Goal: Task Accomplishment & Management: Complete application form

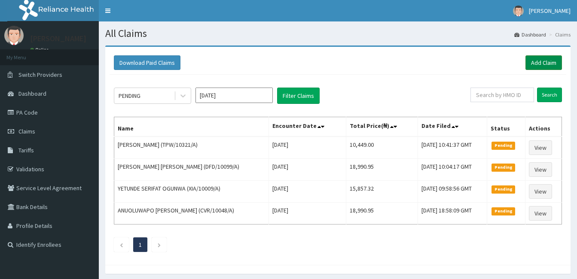
click at [536, 62] on link "Add Claim" at bounding box center [543, 62] width 36 height 15
click at [542, 63] on link "Add Claim" at bounding box center [543, 62] width 36 height 15
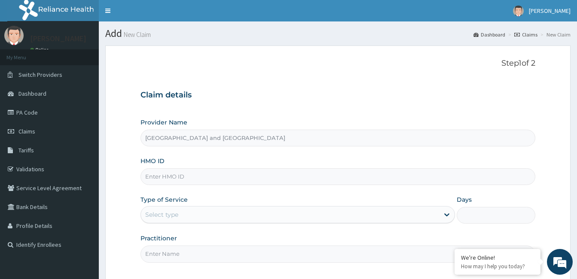
click at [200, 176] on input "HMO ID" at bounding box center [337, 176] width 395 height 17
type input "ENP/12107/A"
click at [180, 206] on div "Type of Service Select type" at bounding box center [297, 209] width 314 height 28
click at [179, 210] on div "Select type" at bounding box center [290, 215] width 298 height 14
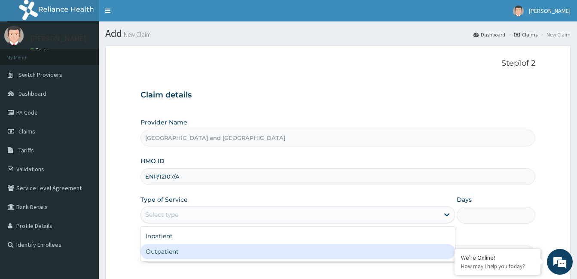
click at [160, 254] on div "Outpatient" at bounding box center [297, 251] width 314 height 15
type input "1"
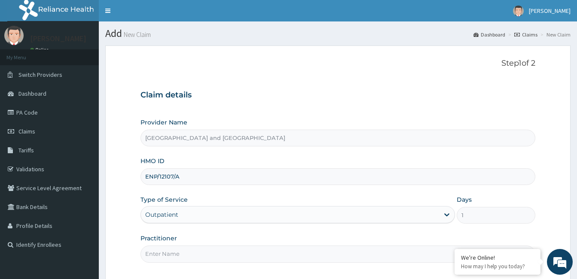
click at [174, 254] on input "Practitioner" at bounding box center [337, 254] width 395 height 17
type input "Dr Opeyemi"
click at [379, 170] on input "ENP/12107/A" at bounding box center [337, 176] width 395 height 17
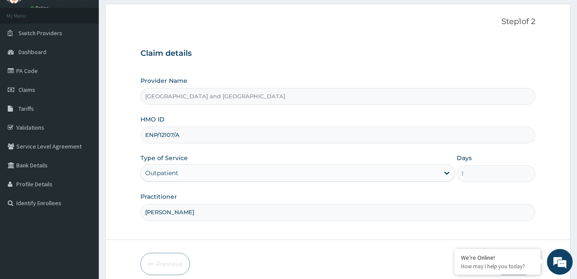
scroll to position [79, 0]
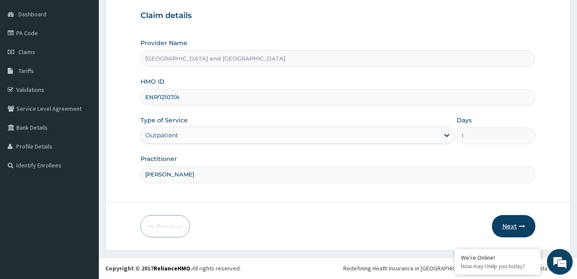
click at [513, 226] on button "Next" at bounding box center [513, 226] width 43 height 22
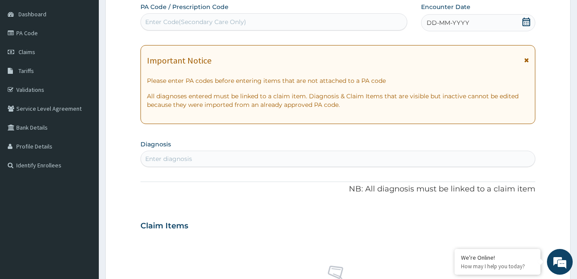
click at [523, 21] on icon at bounding box center [526, 22] width 8 height 9
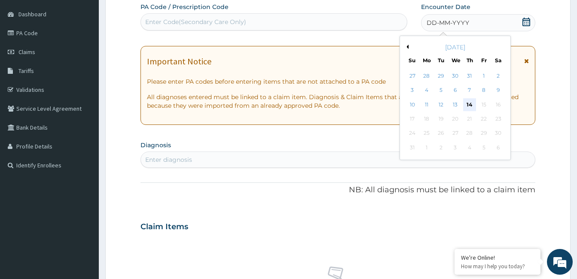
click at [472, 103] on div "14" at bounding box center [469, 104] width 13 height 13
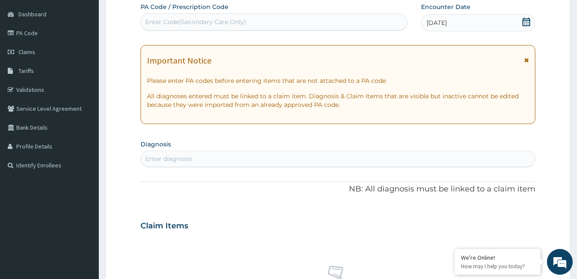
click at [167, 155] on div "Enter diagnosis" at bounding box center [168, 159] width 47 height 9
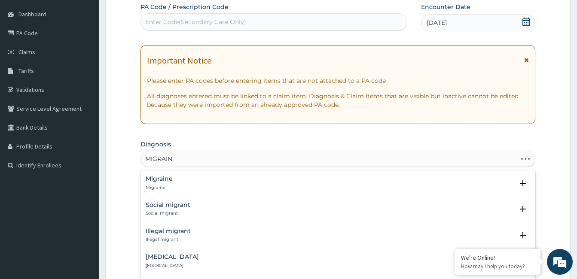
type input "MIGRAINE"
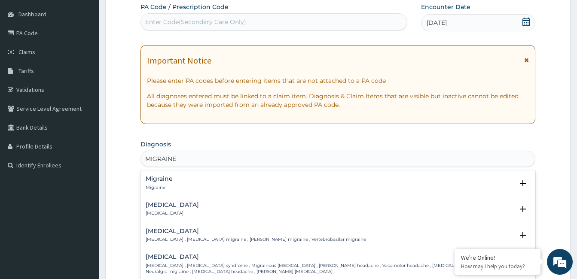
click at [161, 187] on p "Migraine" at bounding box center [159, 188] width 27 height 6
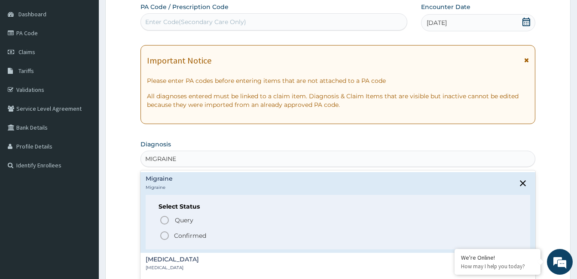
click at [163, 235] on icon "status option filled" at bounding box center [164, 236] width 10 height 10
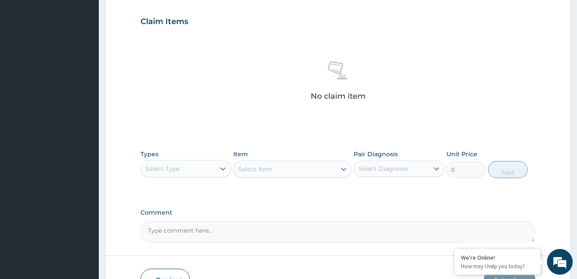
scroll to position [290, 0]
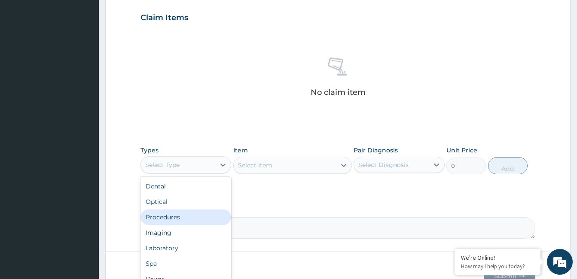
click at [168, 220] on div "Procedures" at bounding box center [185, 217] width 91 height 15
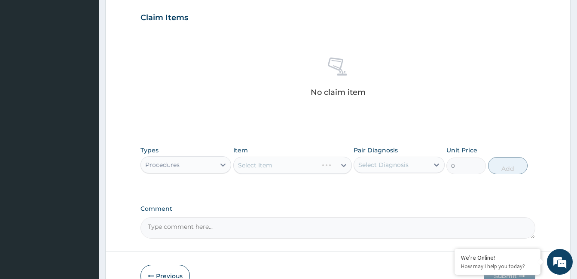
click at [286, 165] on div "Select Item" at bounding box center [292, 165] width 119 height 17
click at [284, 165] on div "Select Item" at bounding box center [285, 165] width 102 height 14
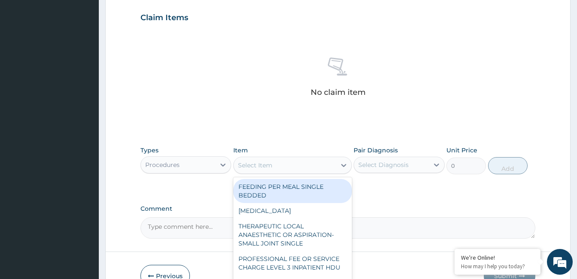
click at [284, 164] on div "Select Item" at bounding box center [285, 165] width 102 height 14
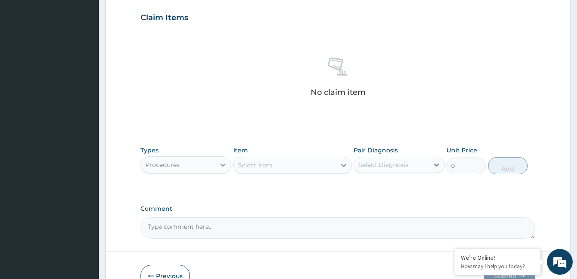
click at [286, 167] on div "Select Item" at bounding box center [285, 165] width 102 height 14
click at [272, 161] on div "Select Item" at bounding box center [255, 165] width 34 height 9
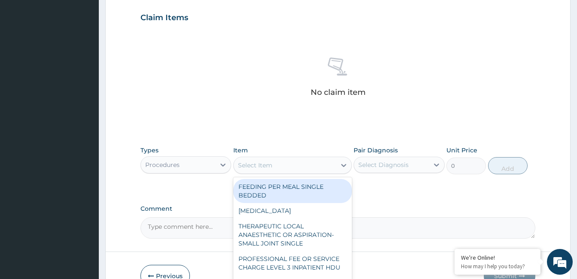
click at [272, 161] on div "Select Item" at bounding box center [255, 165] width 34 height 9
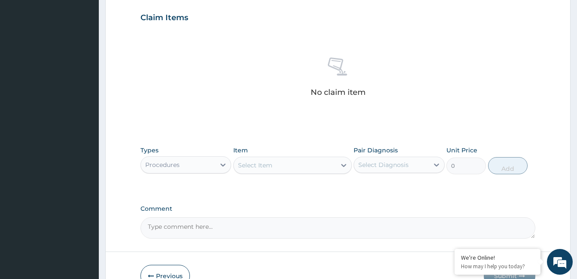
type input "C"
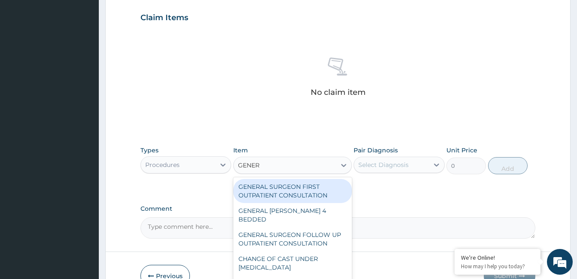
type input "GENERA"
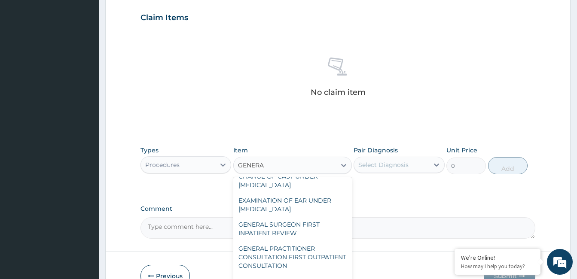
scroll to position [85, 0]
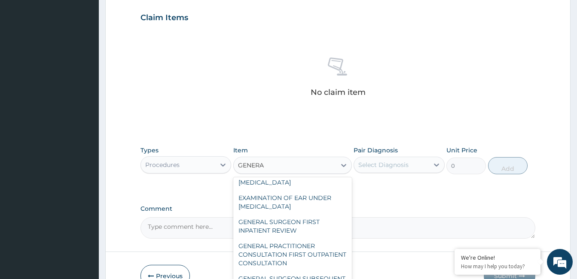
click at [296, 244] on div "GENERAL PRACTITIONER CONSULTATION FIRST OUTPATIENT CONSULTATION" at bounding box center [292, 254] width 119 height 33
type input "3547.5"
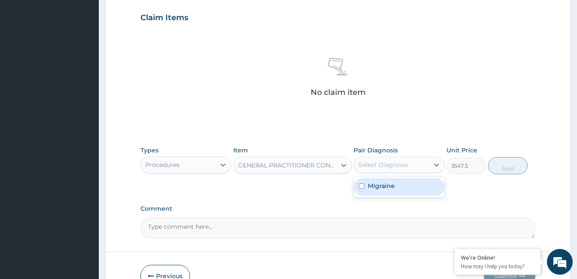
click at [392, 182] on label "Migraine" at bounding box center [381, 186] width 27 height 9
checkbox input "true"
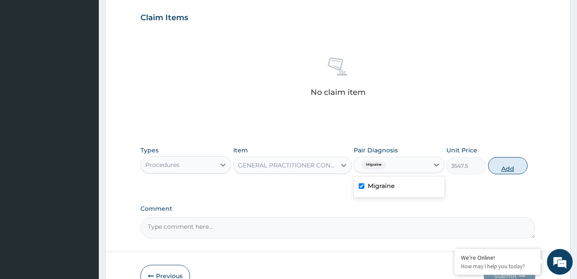
click at [521, 172] on button "Add" at bounding box center [508, 165] width 40 height 17
type input "0"
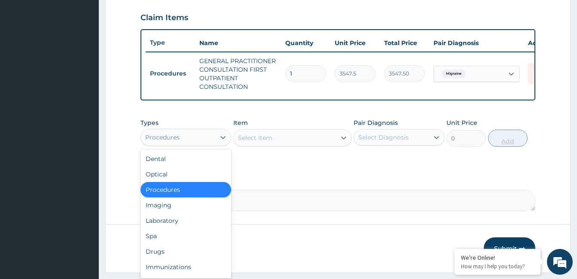
scroll to position [29, 0]
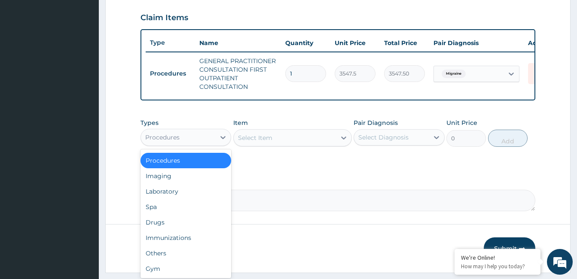
click at [173, 228] on div "Drugs" at bounding box center [185, 222] width 91 height 15
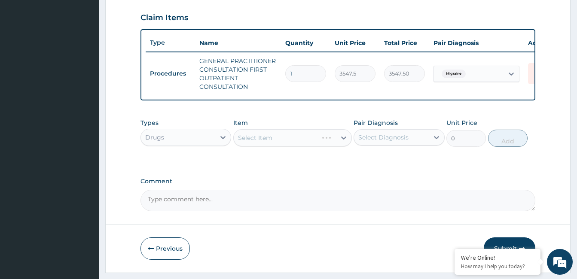
click at [299, 143] on div "Select Item" at bounding box center [292, 137] width 119 height 17
click at [304, 142] on div "Select Item" at bounding box center [292, 137] width 119 height 17
click at [306, 146] on div "Select Item" at bounding box center [292, 137] width 119 height 17
click at [301, 143] on div "Select Item" at bounding box center [292, 137] width 119 height 17
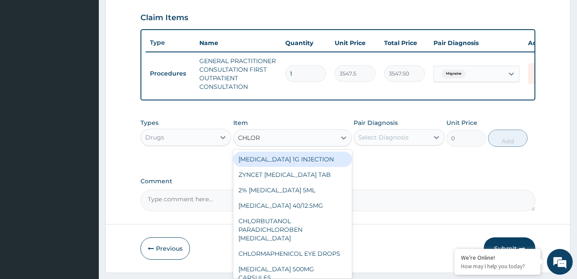
type input "CHLORP"
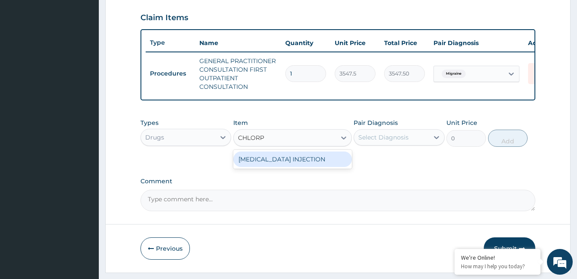
click at [306, 167] on div "CHLORPHENIRAMINE INJECTION" at bounding box center [292, 159] width 119 height 15
type input "165.5500030517578"
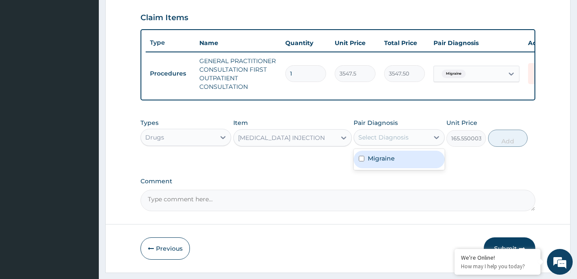
click at [375, 163] on label "Migraine" at bounding box center [381, 158] width 27 height 9
checkbox input "true"
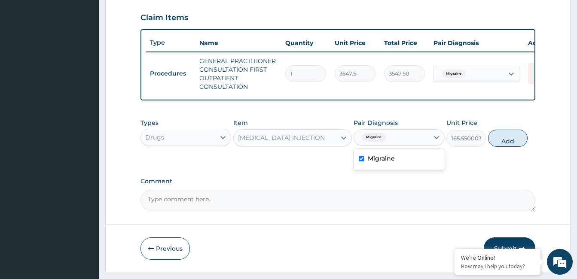
click at [510, 145] on button "Add" at bounding box center [508, 138] width 40 height 17
type input "0"
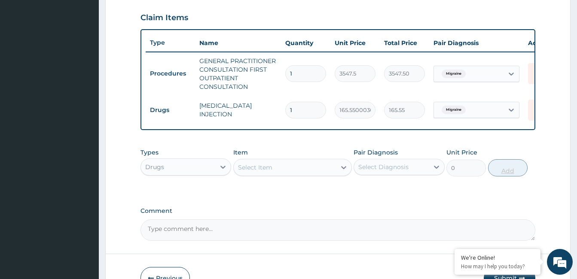
type input "0.00"
type input "5"
type input "827.75"
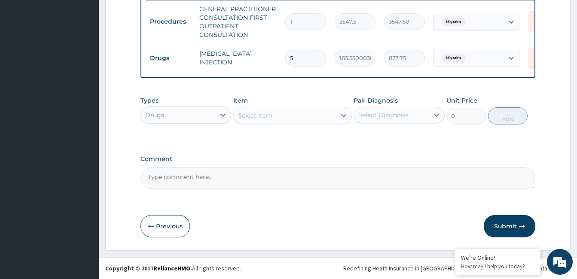
click at [513, 229] on button "Submit" at bounding box center [509, 226] width 52 height 22
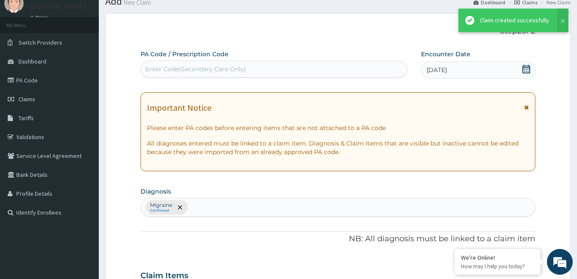
scroll to position [349, 0]
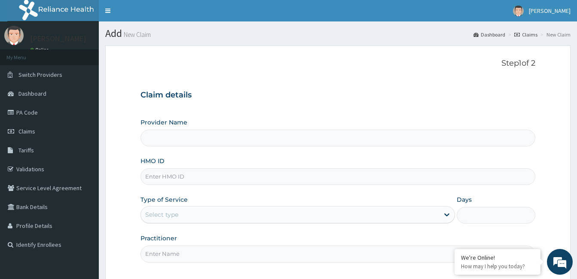
type input "[GEOGRAPHIC_DATA] and [GEOGRAPHIC_DATA]"
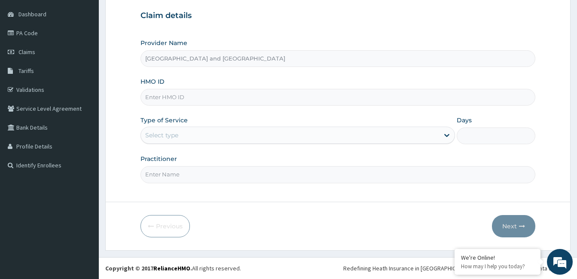
click at [512, 41] on div "Provider Name Royalife Specialist Hospital and [GEOGRAPHIC_DATA]" at bounding box center [337, 53] width 395 height 28
